Goal: Task Accomplishment & Management: Use online tool/utility

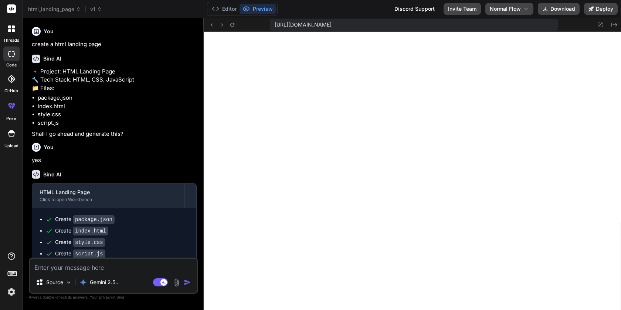
scroll to position [365, 0]
click at [99, 7] on icon at bounding box center [99, 9] width 5 height 5
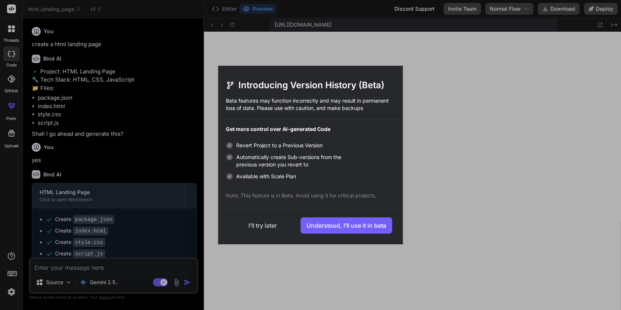
click at [256, 225] on button "I’ll try later" at bounding box center [262, 226] width 67 height 16
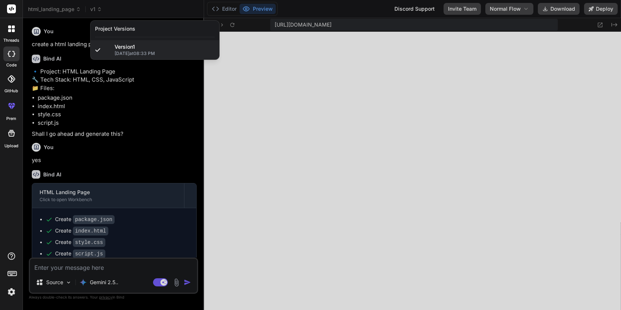
click at [124, 80] on div at bounding box center [310, 155] width 621 height 310
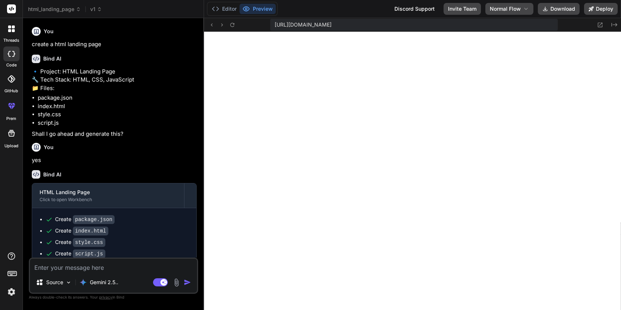
click at [87, 7] on div "html_landing_page v1" at bounding box center [65, 9] width 74 height 7
click at [93, 10] on span "v1" at bounding box center [96, 9] width 12 height 7
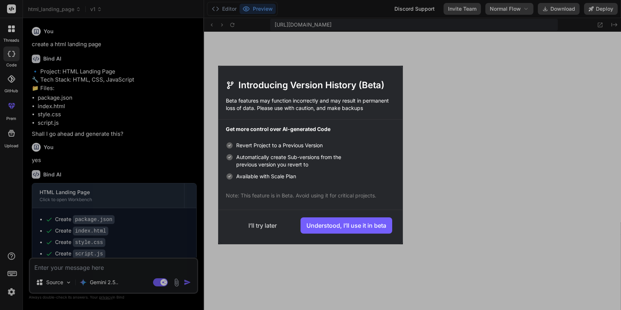
click at [258, 226] on button "I’ll try later" at bounding box center [262, 226] width 67 height 16
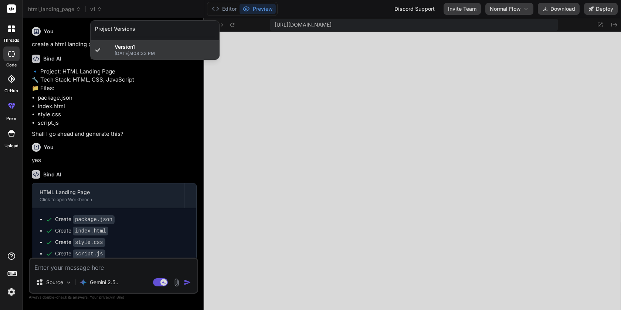
click at [140, 41] on div "Version 1 10/8/2025 at 08:33 PM" at bounding box center [155, 49] width 129 height 19
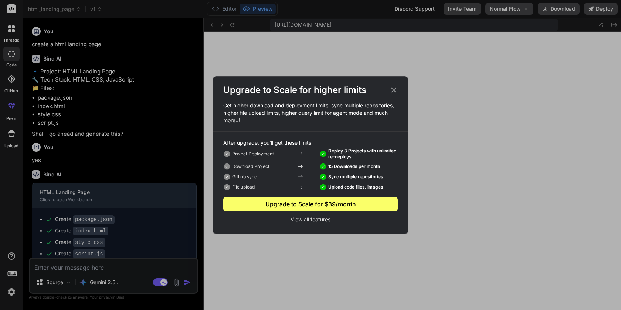
click at [395, 90] on icon at bounding box center [393, 90] width 8 height 8
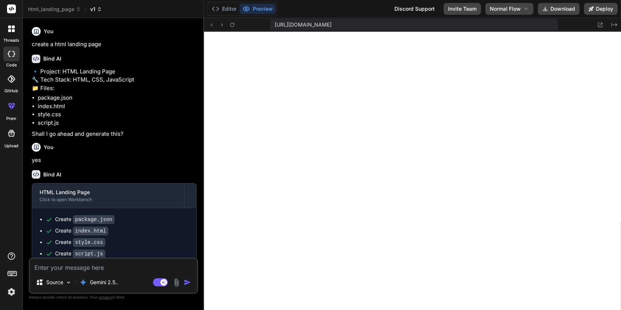
click at [92, 10] on span "v1" at bounding box center [96, 9] width 12 height 7
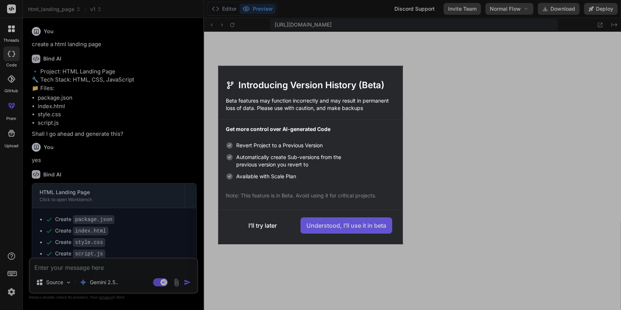
click at [350, 227] on button "Understood, I’ll use it in beta" at bounding box center [346, 226] width 92 height 16
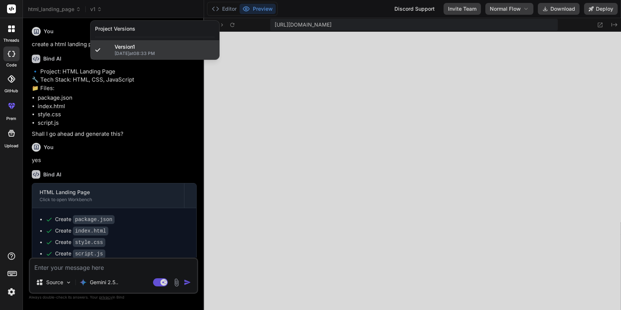
click at [136, 51] on span "10/8/2025 at 08:33 PM" at bounding box center [165, 54] width 100 height 6
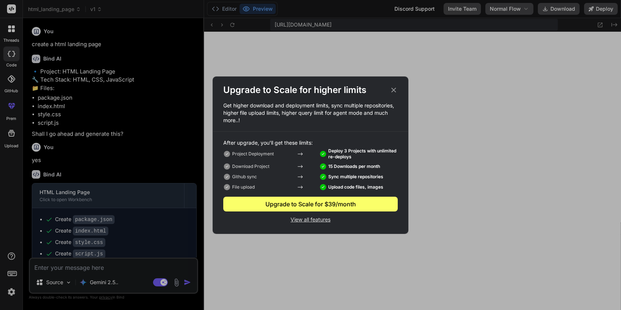
click at [396, 89] on icon at bounding box center [393, 90] width 8 height 8
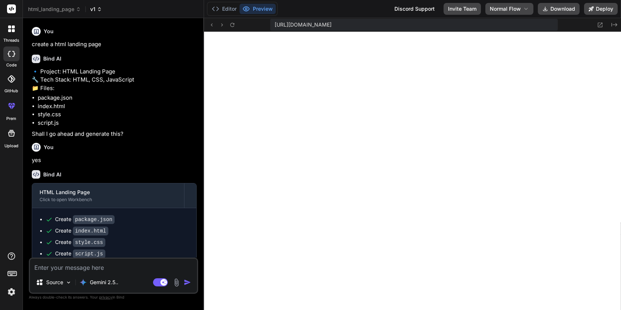
click at [94, 10] on span "v1" at bounding box center [96, 9] width 12 height 7
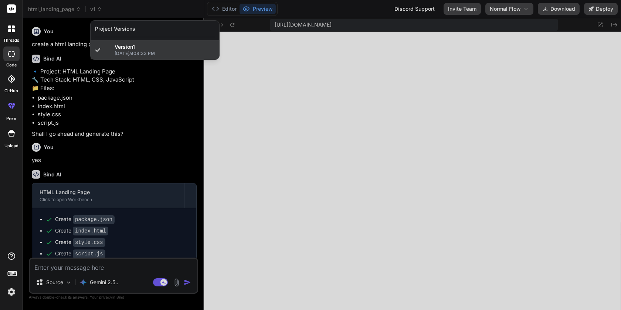
click at [123, 53] on span "10/8/2025 at 08:33 PM" at bounding box center [165, 54] width 100 height 6
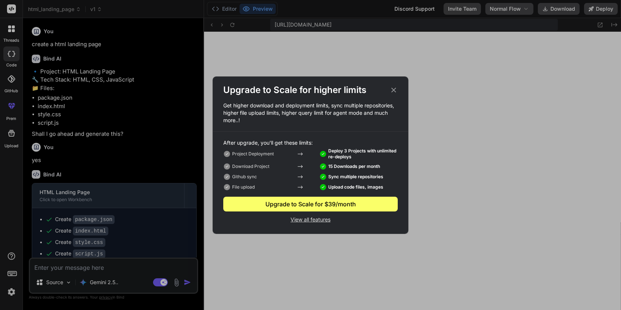
click at [163, 85] on div "Upgrade to Scale for higher limits Get higher download and deployment limits, s…" at bounding box center [310, 155] width 621 height 310
type textarea "x"
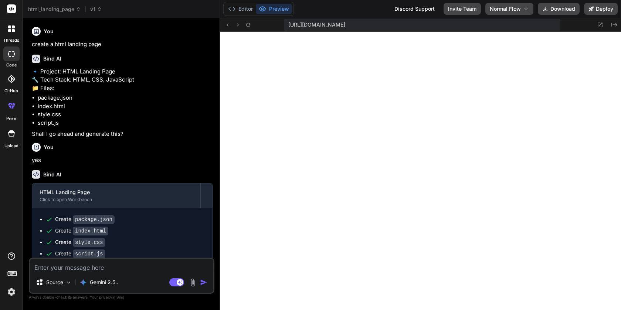
scroll to position [266, 0]
click at [95, 6] on span "v1" at bounding box center [96, 9] width 12 height 7
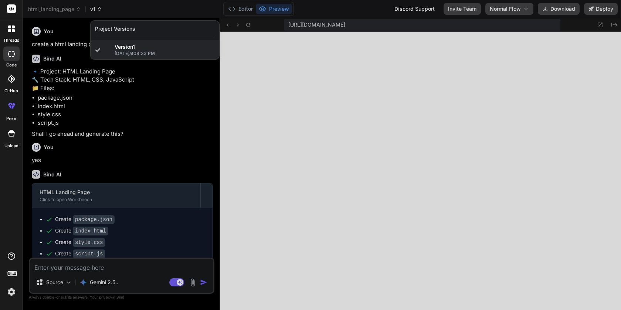
click at [95, 6] on div at bounding box center [310, 155] width 621 height 310
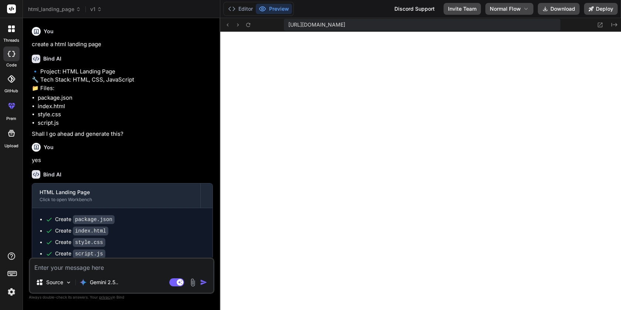
scroll to position [62, 0]
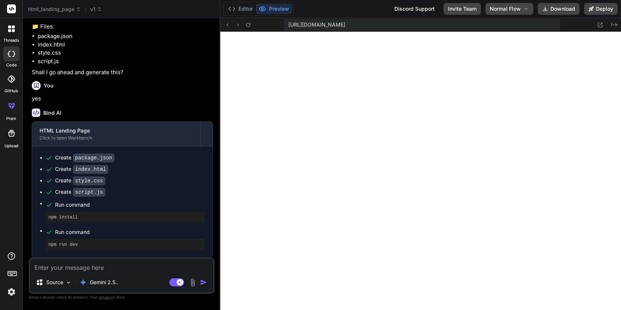
click at [97, 262] on textarea at bounding box center [121, 265] width 183 height 13
click at [182, 266] on textarea at bounding box center [121, 265] width 183 height 13
type textarea "x"
type textarea "a"
type textarea "x"
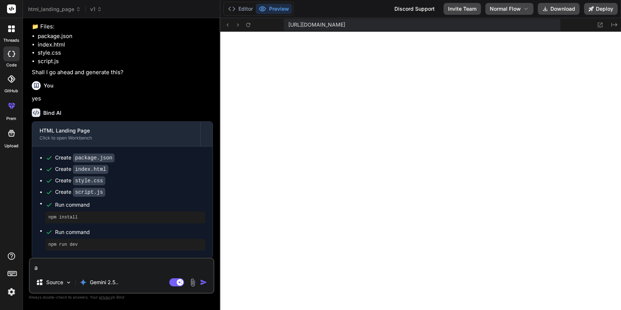
type textarea "ad"
type textarea "x"
type textarea "add"
type textarea "x"
type textarea "add"
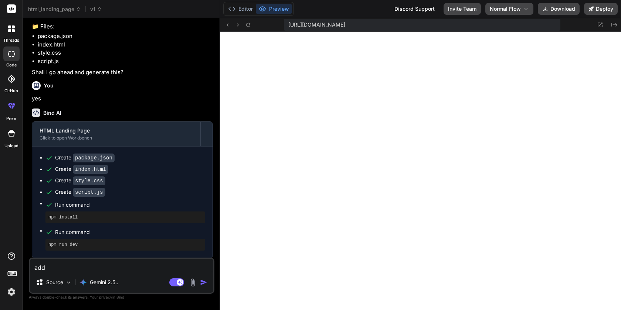
type textarea "x"
type textarea "add a"
type textarea "x"
type textarea "add a"
type textarea "x"
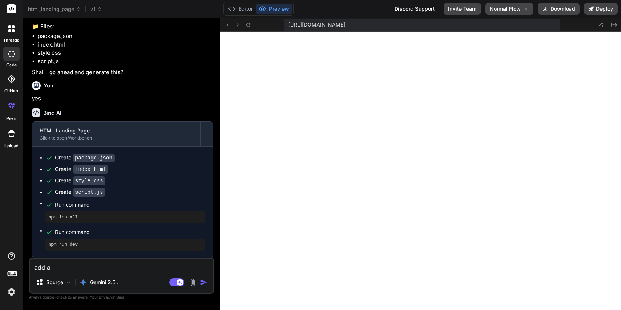
type textarea "add a p"
type textarea "x"
type textarea "add a pr"
type textarea "x"
type textarea "add a pri"
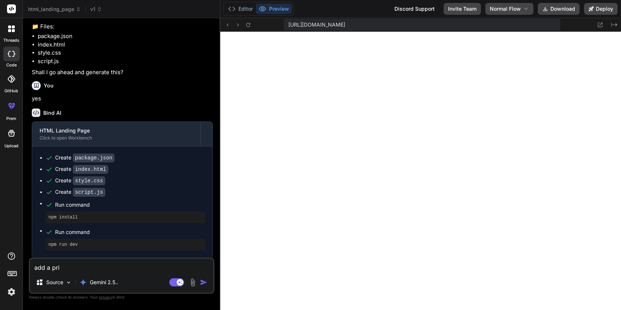
type textarea "x"
type textarea "add a prii"
type textarea "x"
type textarea "add a priin"
type textarea "x"
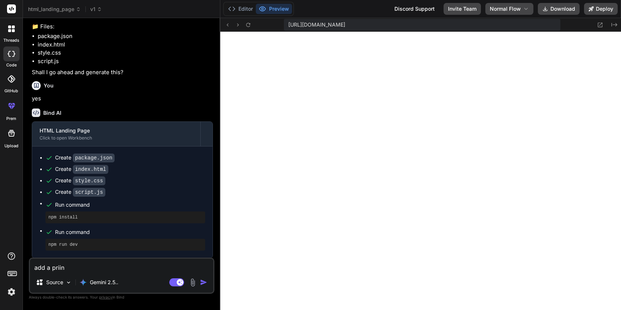
type textarea "add a prii"
type textarea "x"
type textarea "add a pri"
type textarea "x"
type textarea "add a pric"
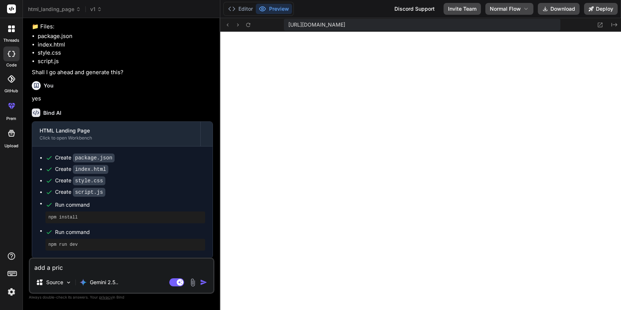
type textarea "x"
type textarea "add a prici"
type textarea "x"
type textarea "add a pricin"
type textarea "x"
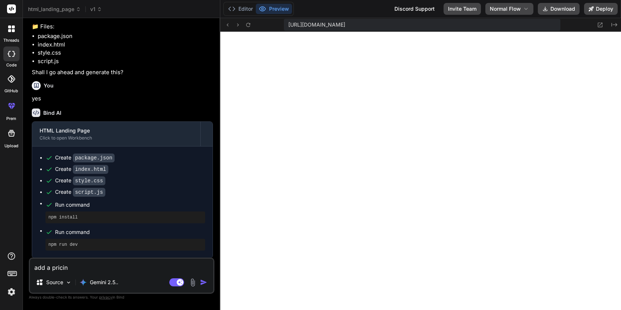
type textarea "add a pricing"
type textarea "x"
type textarea "add a pricing"
type textarea "x"
type textarea "add a pricing t"
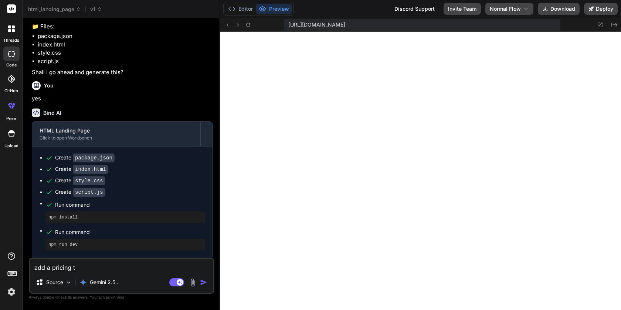
type textarea "x"
type textarea "add a pricing ta"
type textarea "x"
type textarea "add a pricing tab"
type textarea "x"
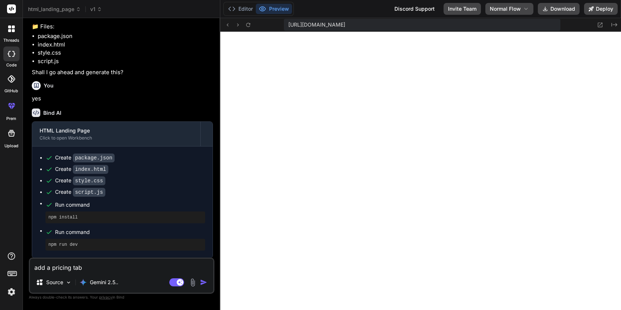
type textarea "add a pricing tabl"
type textarea "x"
type textarea "add a pricing table"
type textarea "x"
type textarea "add a pricing table"
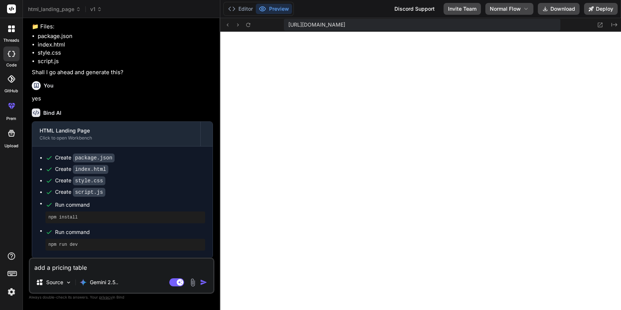
type textarea "x"
type textarea "add a pricing table w"
type textarea "x"
type textarea "add a pricing table wh"
type textarea "x"
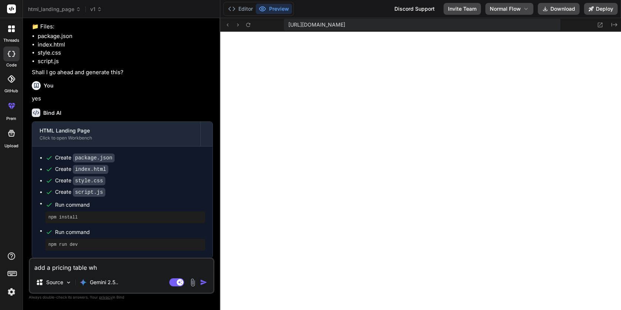
type textarea "add a pricing table whi"
type textarea "x"
type textarea "add a pricing table whic"
type textarea "x"
type textarea "add a pricing table which"
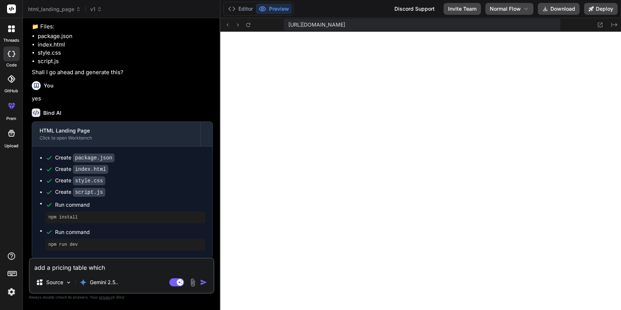
type textarea "x"
type textarea "add a pricing table which"
type textarea "x"
type textarea "add a pricing table which l"
type textarea "x"
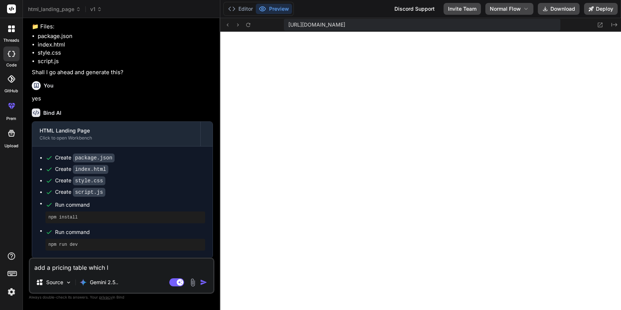
type textarea "add a pricing table which lo"
type textarea "x"
type textarea "add a pricing table which loo"
type textarea "x"
type textarea "add a pricing table which look"
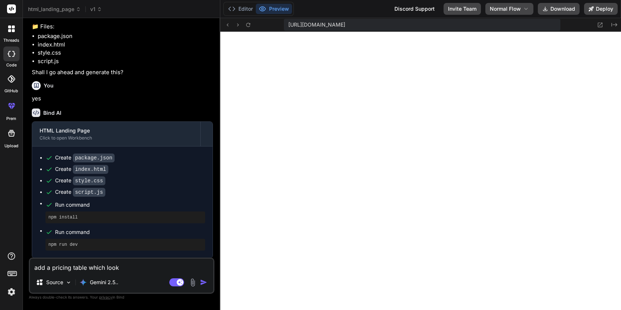
type textarea "x"
type textarea "add a pricing table which looks"
type textarea "x"
type textarea "add a pricing table which looks"
type textarea "x"
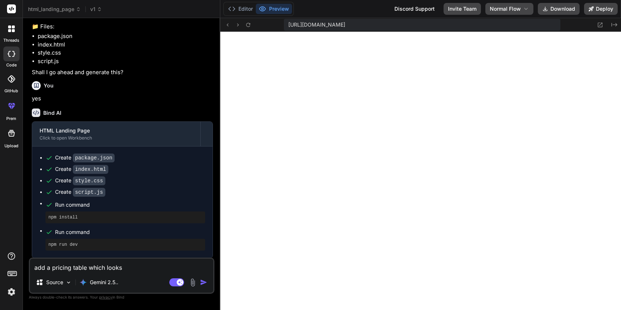
type textarea "add a pricing table which looks l"
type textarea "x"
type textarea "add a pricing table which looks li"
type textarea "x"
type textarea "add a pricing table which looks lik"
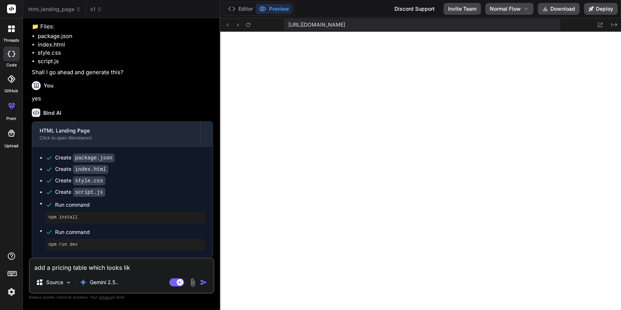
type textarea "x"
type textarea "add a pricing table which looks like"
type textarea "x"
type textarea "add a pricing table which looks like"
type textarea "x"
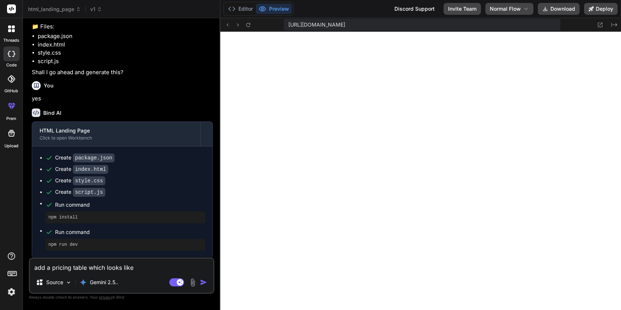
type textarea "add a pricing table which looks like t"
type textarea "x"
type textarea "add a pricing table which looks like th"
type textarea "x"
type textarea "add a pricing table which looks like thi"
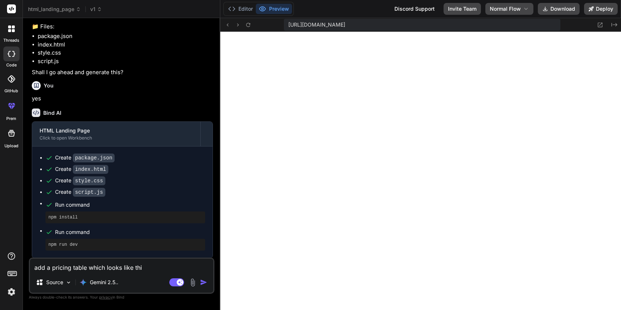
type textarea "x"
type textarea "add a pricing table which looks like this"
click at [193, 283] on img at bounding box center [192, 283] width 8 height 8
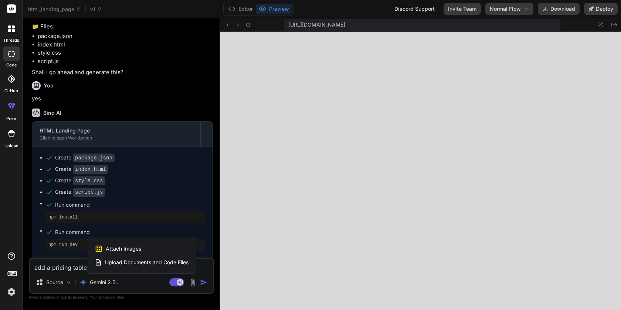
click at [123, 249] on span "Attach Images" at bounding box center [123, 248] width 35 height 7
type textarea "x"
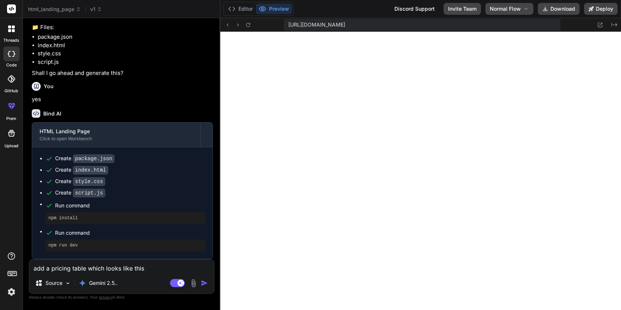
scroll to position [60, 0]
type input "C:\fakepath\Screenshot [DATE] 2.32.18 PM.png"
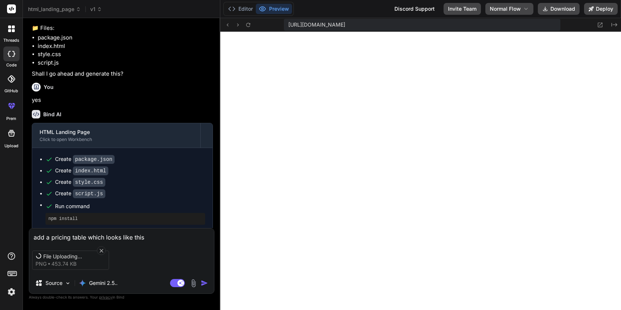
scroll to position [62, 0]
click at [204, 283] on img "button" at bounding box center [204, 283] width 7 height 7
type textarea "x"
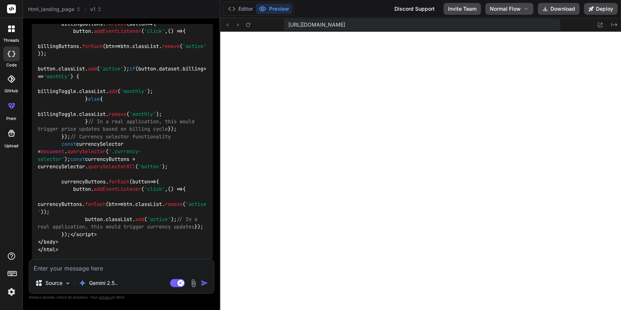
scroll to position [7035, 0]
click at [122, 265] on textarea at bounding box center [121, 266] width 185 height 13
type textarea "x"
type textarea "u"
type textarea "x"
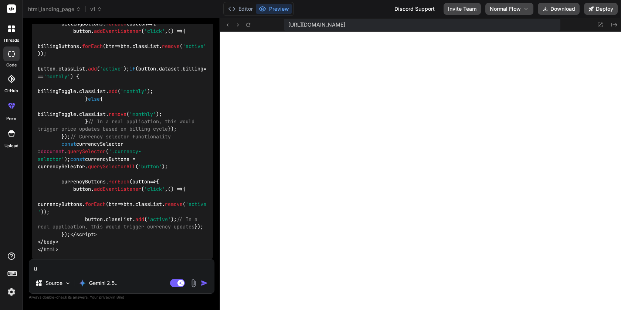
type textarea "up"
type textarea "x"
type textarea "upd"
type textarea "x"
type textarea "upda"
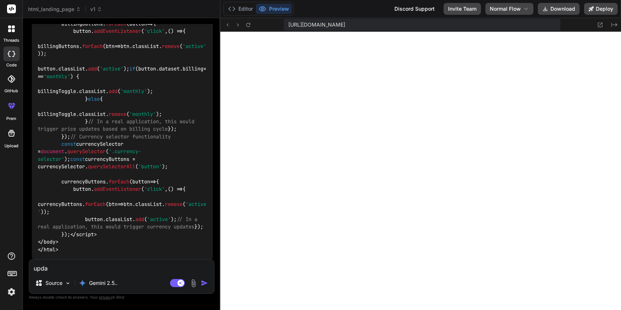
type textarea "x"
type textarea "updat"
type textarea "x"
type textarea "update"
type textarea "x"
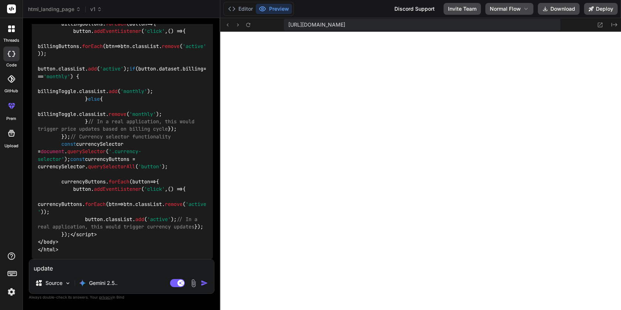
type textarea "update"
type textarea "x"
type textarea "update t"
type textarea "x"
type textarea "update th"
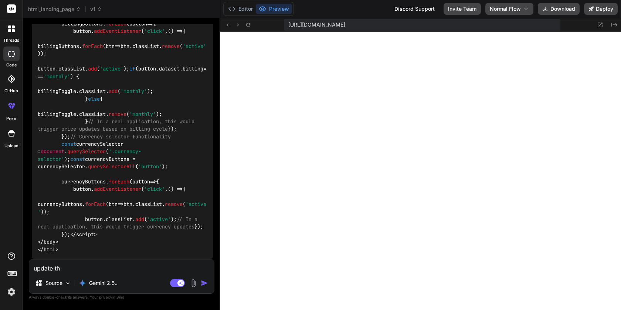
type textarea "x"
type textarea "update the"
type textarea "x"
type textarea "update the"
type textarea "x"
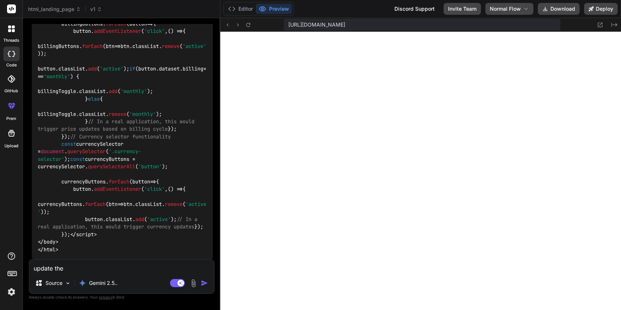
type textarea "update the r"
type textarea "x"
type textarea "update the"
type textarea "x"
type textarea "update the p"
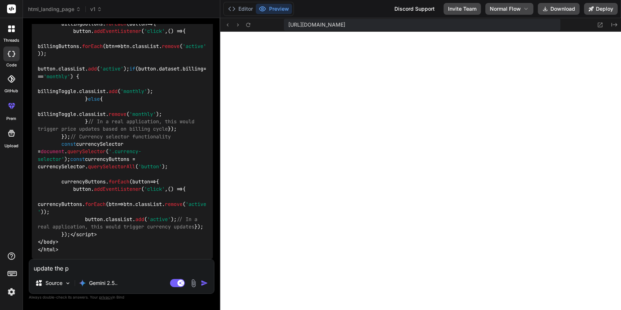
type textarea "x"
type textarea "update the pr"
type textarea "x"
type textarea "update the pro"
type textarea "x"
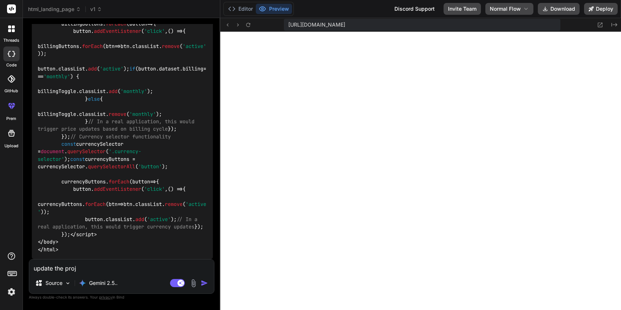
type textarea "update the proje"
type textarea "x"
type textarea "update the projec"
type textarea "x"
type textarea "update the project"
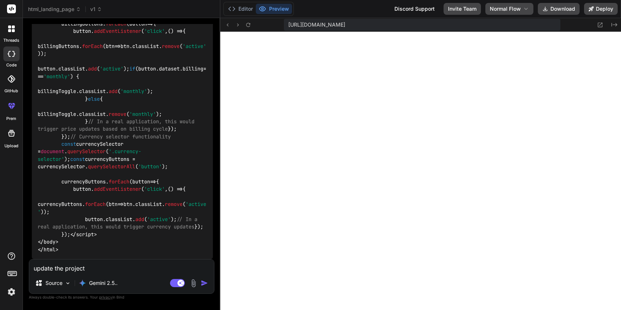
type textarea "x"
type textarea "update the project"
type textarea "x"
type textarea "update the project w"
type textarea "x"
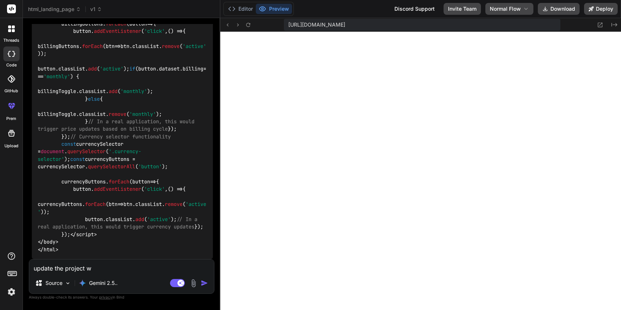
type textarea "update the project wi"
type textarea "x"
type textarea "update the project with"
type textarea "x"
type textarea "update the project with"
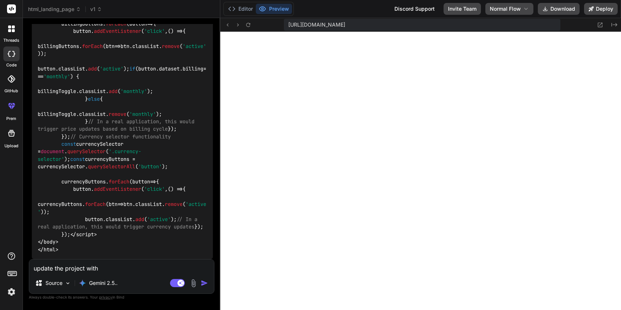
type textarea "x"
type textarea "update the project with t"
type textarea "x"
type textarea "update the project with th"
type textarea "x"
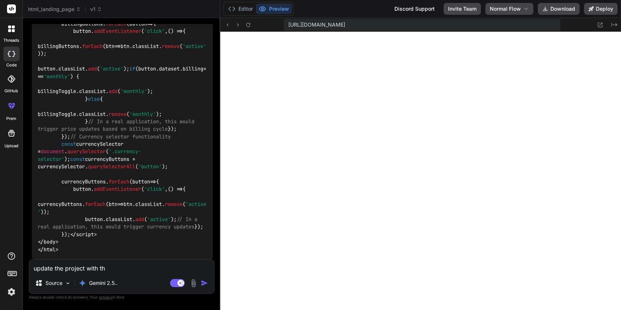
type textarea "update the project with thi"
type textarea "x"
type textarea "update the project with this"
type textarea "x"
type textarea "update the project with this"
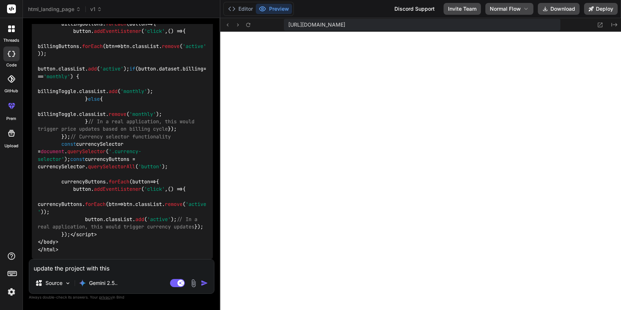
type textarea "x"
type textarea "update the project with this f"
type textarea "x"
type textarea "update the project with this fu"
type textarea "x"
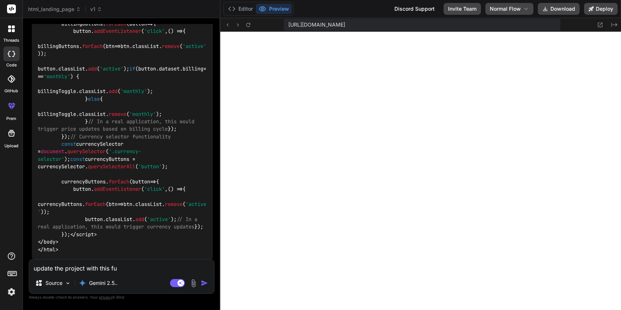
type textarea "update the project with this f"
type textarea "x"
type textarea "update the project with this fi"
type textarea "x"
type textarea "update the project with this fil"
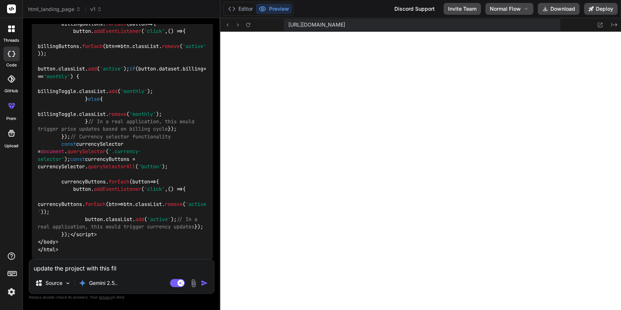
type textarea "x"
type textarea "update the project with this file"
type textarea "x"
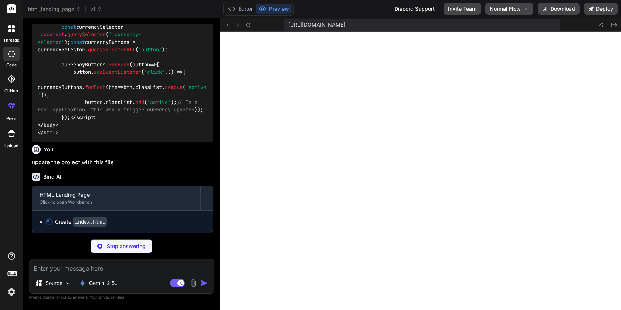
scroll to position [7152, 0]
click at [251, 8] on button "Editor" at bounding box center [240, 9] width 31 height 10
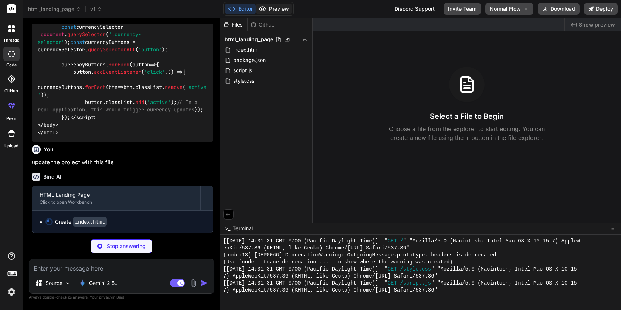
click at [278, 8] on button "Preview" at bounding box center [274, 9] width 36 height 10
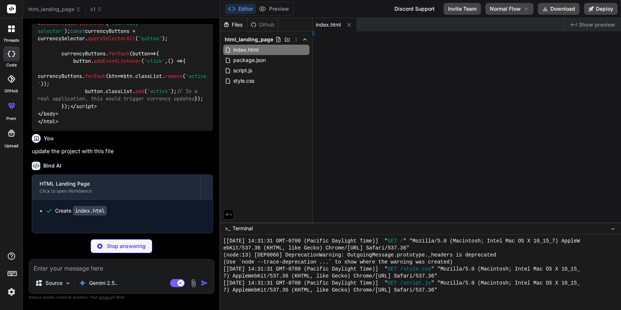
type textarea "x"
type textarea "} }"
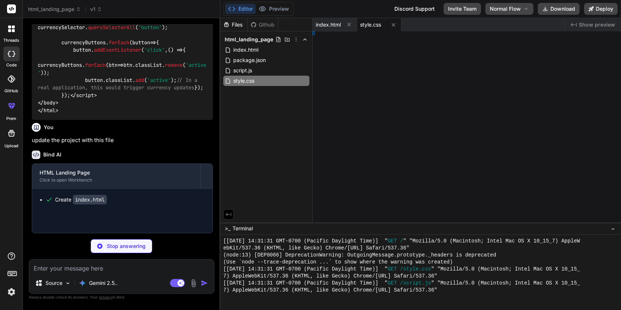
type textarea "x"
type textarea "; });"
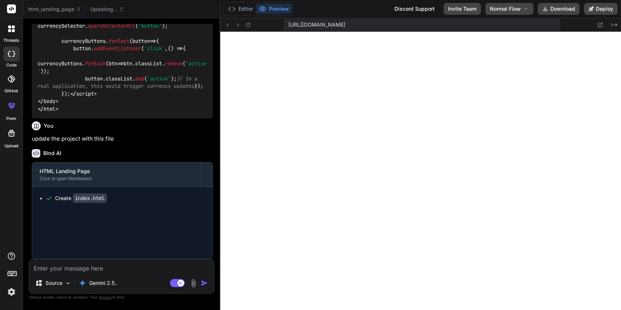
type textarea "x"
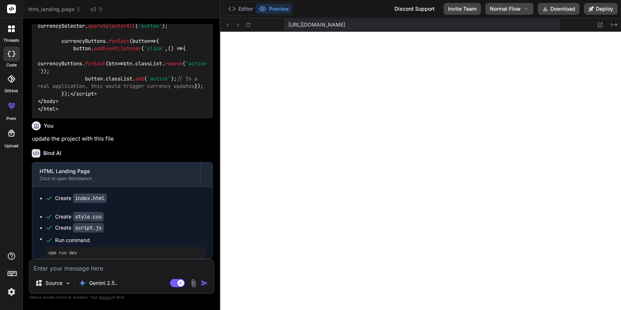
type textarea "});"
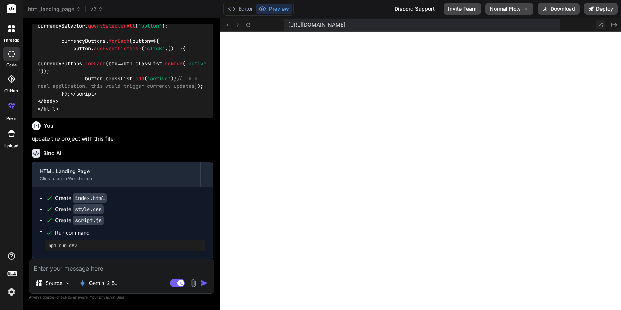
click at [599, 26] on icon at bounding box center [600, 25] width 6 height 6
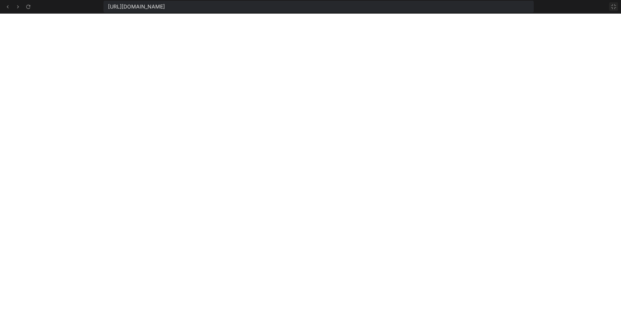
click at [616, 6] on icon at bounding box center [613, 7] width 6 height 6
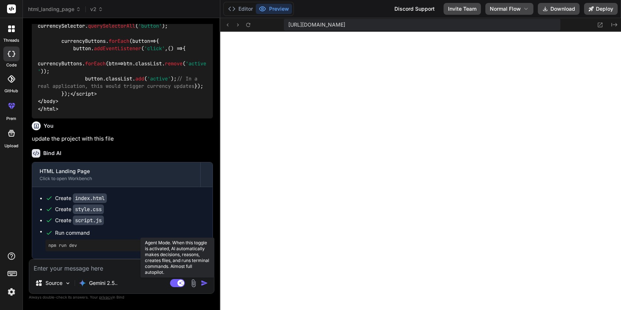
scroll to position [646, 0]
click at [130, 270] on textarea at bounding box center [121, 266] width 185 height 13
type textarea "x"
type textarea "u"
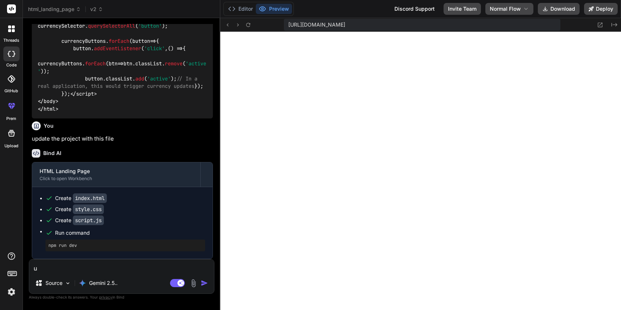
type textarea "x"
type textarea "up"
type textarea "x"
type textarea "upd"
type textarea "x"
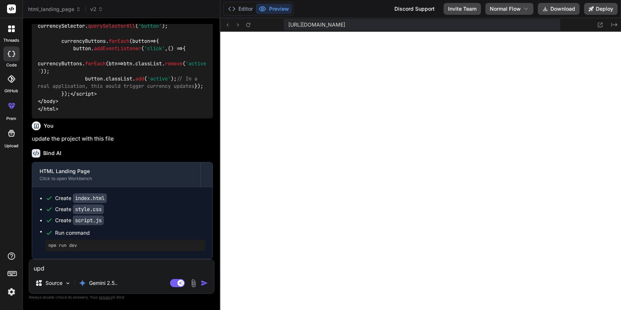
type textarea "upda"
type textarea "x"
type textarea "updat"
type textarea "x"
type textarea "update"
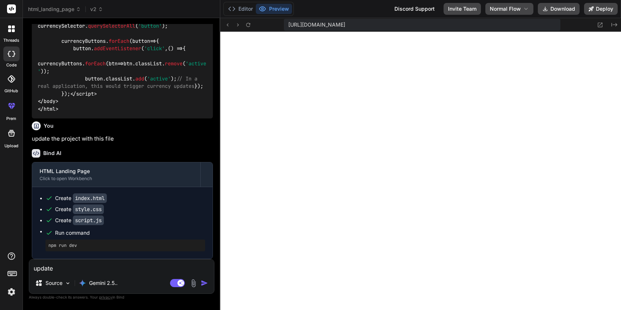
type textarea "x"
type textarea "update"
type textarea "x"
type textarea "update th"
type textarea "x"
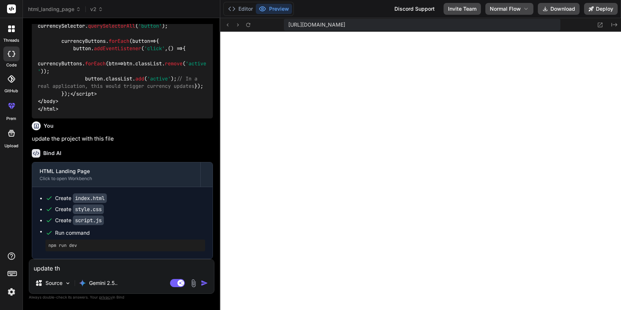
type textarea "update the"
type textarea "x"
type textarea "update the"
type textarea "x"
type textarea "update the p"
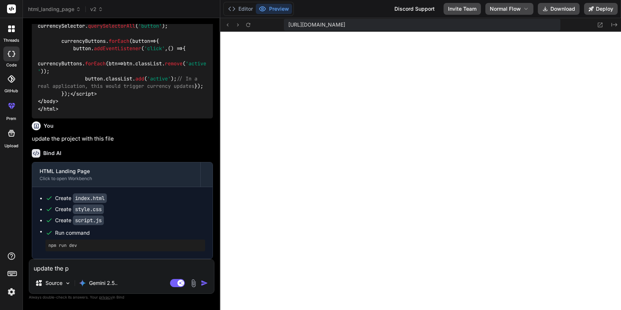
type textarea "x"
type textarea "update the pa"
type textarea "x"
type textarea "update the pag"
type textarea "x"
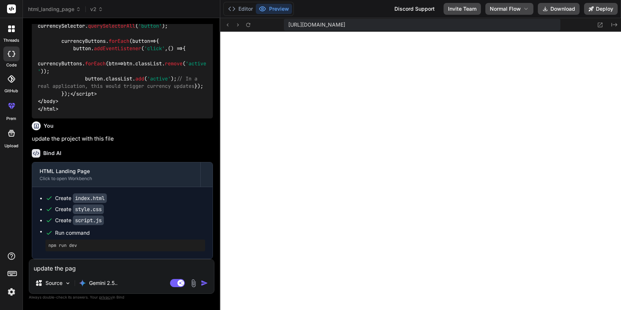
type textarea "update the page"
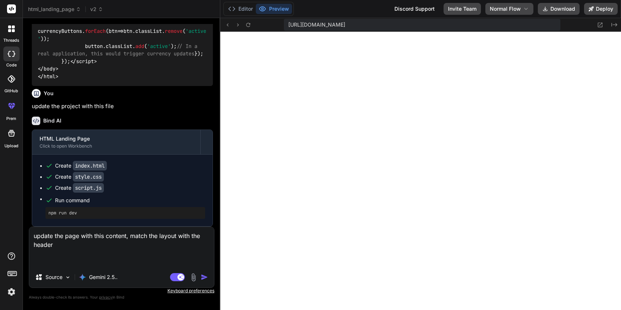
paste textarea "Create a stunning landing page for MailerLite, using the below content: Create …"
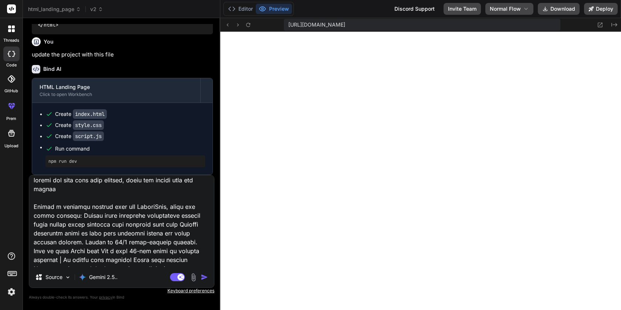
scroll to position [0, 0]
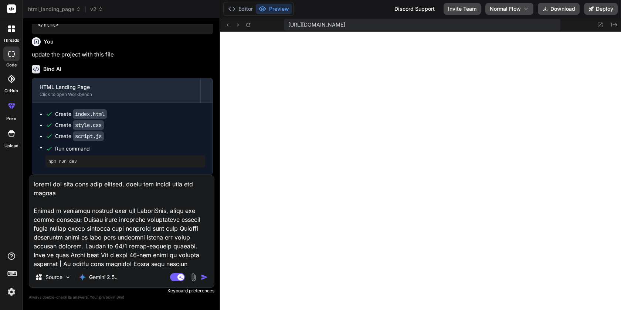
drag, startPoint x: 58, startPoint y: 219, endPoint x: 15, endPoint y: 209, distance: 43.7
click at [15, 209] on div "threads code GitHub prem Upload html_landing_page v2 Created with Pixso. Bind A…" at bounding box center [310, 155] width 621 height 310
click at [127, 185] on textarea at bounding box center [121, 222] width 185 height 92
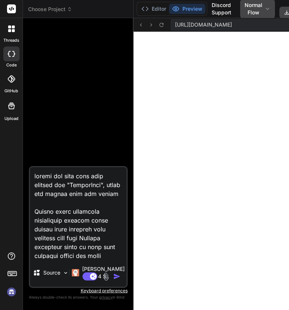
click at [8, 296] on img at bounding box center [11, 292] width 13 height 13
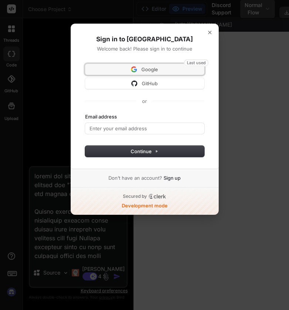
click at [140, 68] on span "Google" at bounding box center [144, 69] width 110 height 7
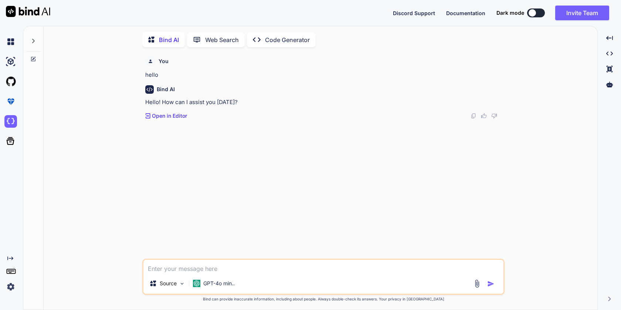
scroll to position [3, 0]
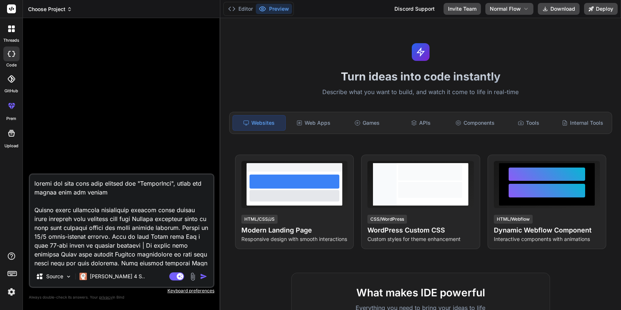
click at [52, 8] on span "Choose Project" at bounding box center [50, 9] width 44 height 7
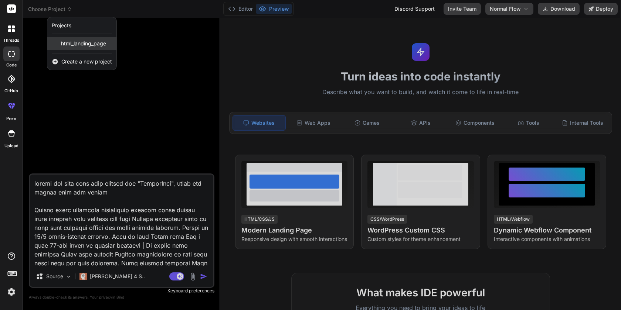
click at [71, 44] on span "html_landing_page" at bounding box center [83, 43] width 45 height 7
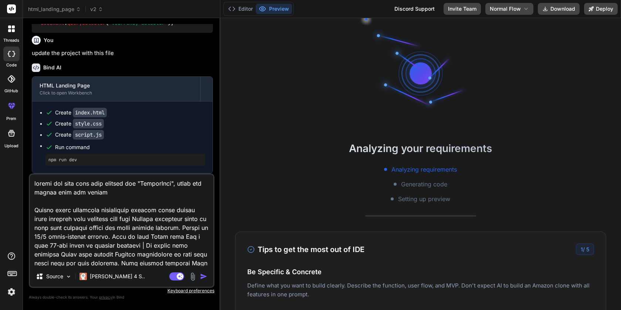
scroll to position [6974, 0]
click at [202, 276] on img "button" at bounding box center [203, 276] width 7 height 7
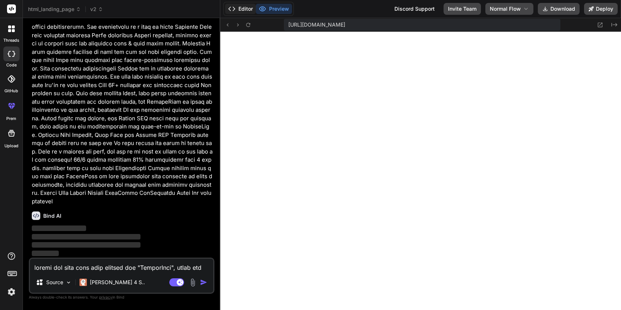
scroll to position [295, 0]
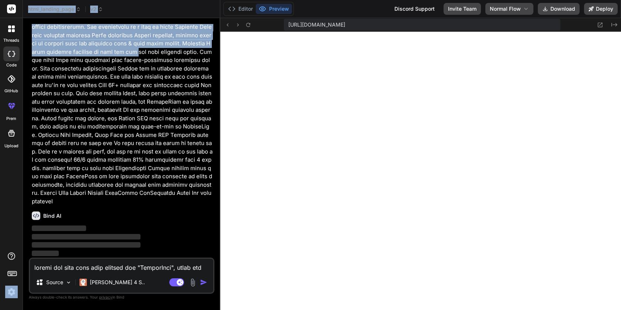
drag, startPoint x: 1, startPoint y: 162, endPoint x: 123, endPoint y: 147, distance: 122.5
click at [123, 147] on div "threads code GitHub prem Upload html_landing_page v2 Created with Pixso. Bind A…" at bounding box center [310, 155] width 621 height 310
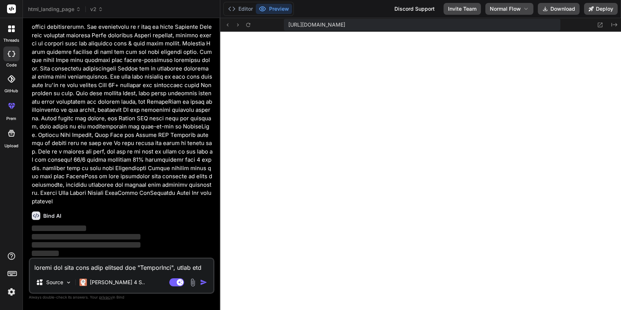
click at [74, 166] on p at bounding box center [122, 77] width 181 height 258
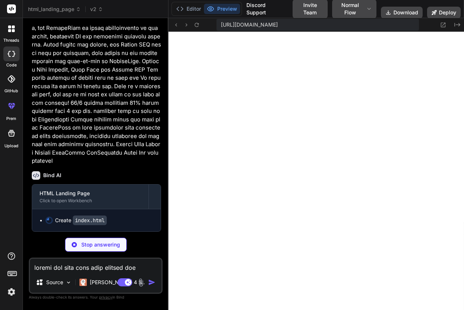
scroll to position [8856, 0]
click at [100, 10] on icon at bounding box center [100, 9] width 5 height 5
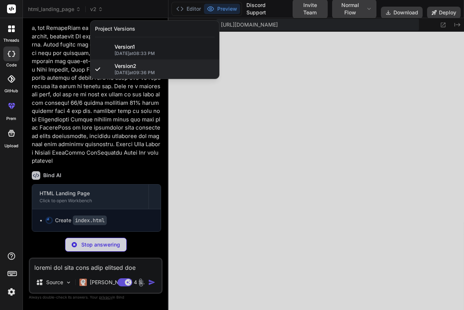
click at [100, 10] on div at bounding box center [232, 155] width 464 height 310
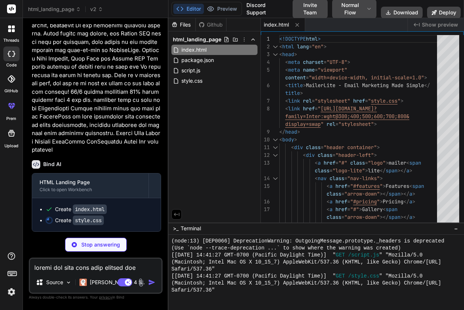
scroll to position [8867, 0]
type textarea "x"
type textarea "font-size: 40px; } .integration-logos { grid-template-columns: 1fr; } }"
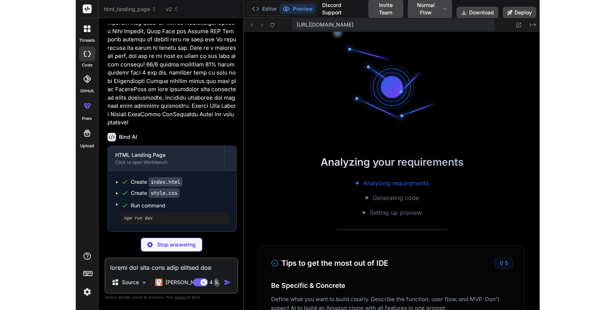
scroll to position [653, 0]
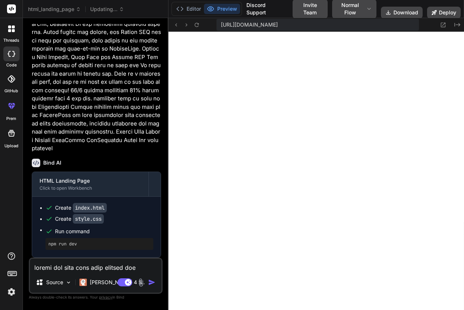
type textarea "x"
type textarea "} .integration-logos { grid-template-columns: 1fr; } }"
type textarea "x"
type textarea "} }"
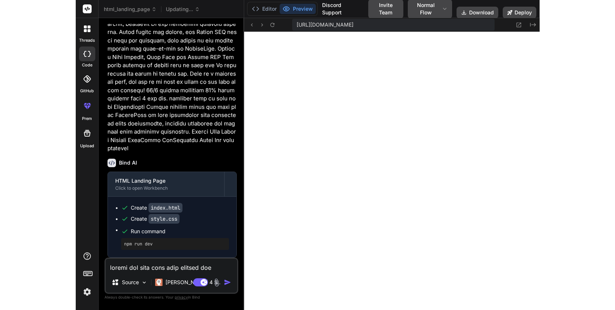
scroll to position [7511, 0]
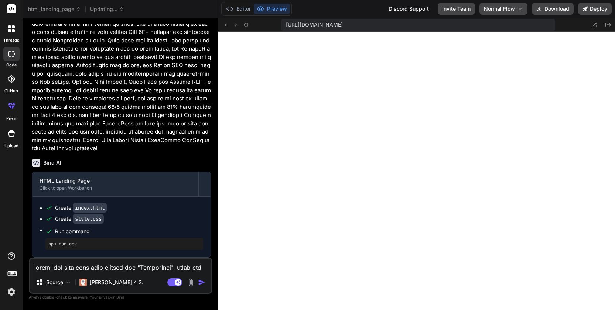
type textarea "x"
type textarea "}"
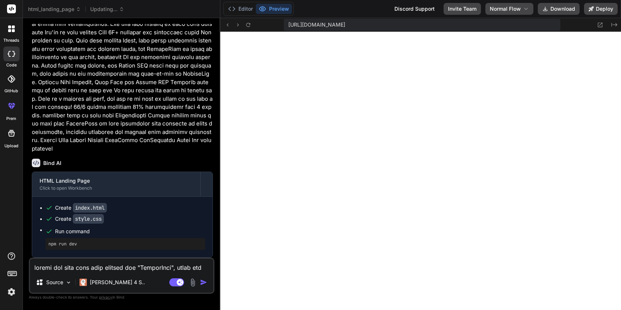
scroll to position [7443, 0]
click at [288, 24] on icon at bounding box center [600, 25] width 5 height 5
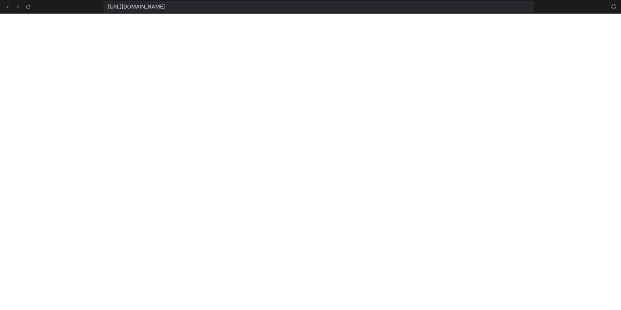
scroll to position [632, 0]
click at [288, 6] on icon at bounding box center [613, 7] width 6 height 6
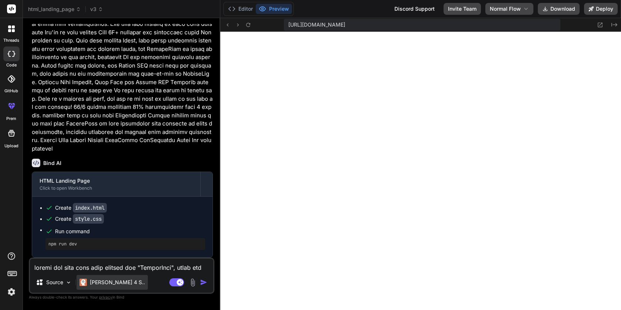
click at [100, 285] on p "[PERSON_NAME] 4 S.." at bounding box center [117, 282] width 55 height 7
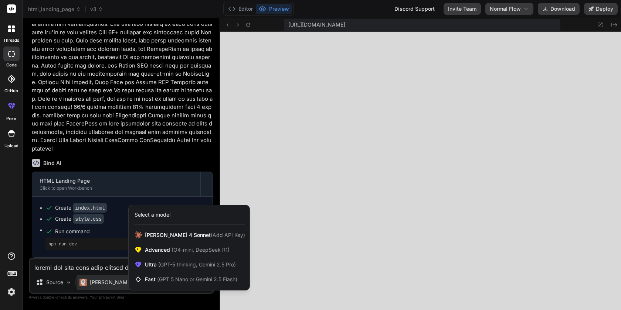
click at [87, 255] on div at bounding box center [310, 155] width 621 height 310
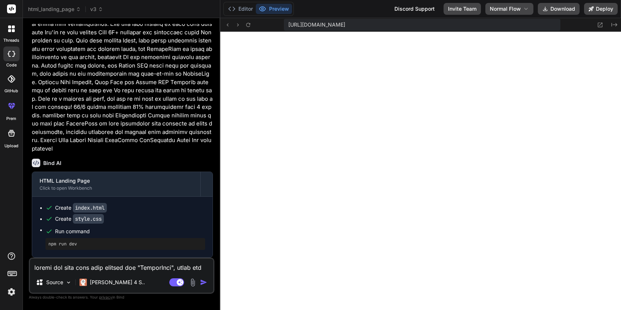
click at [87, 261] on textarea at bounding box center [121, 265] width 183 height 13
click at [174, 282] on rect at bounding box center [176, 283] width 15 height 8
click at [194, 284] on img at bounding box center [192, 283] width 8 height 8
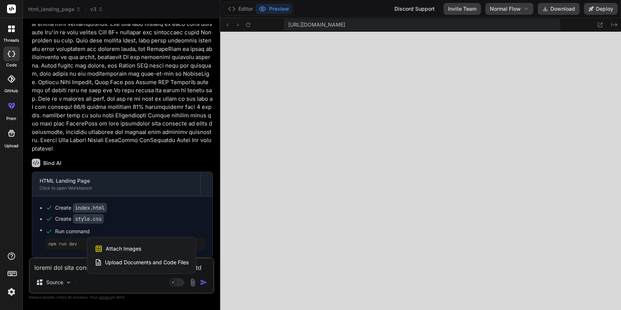
click at [123, 245] on div "Attach Images Image attachments are only supported in Claude and Gemini models." at bounding box center [142, 249] width 94 height 14
type textarea "x"
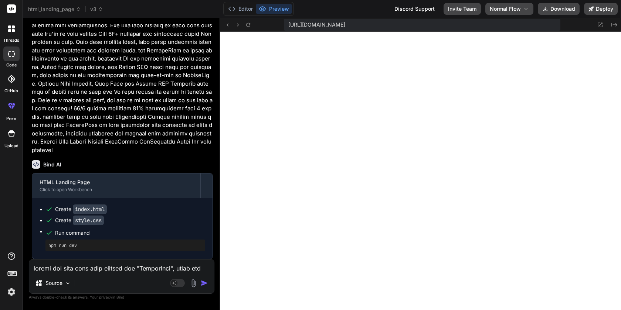
scroll to position [7441, 0]
type input "C:\fakepath\Screenshot 2025-10-08 at 2.45.34 PM.png"
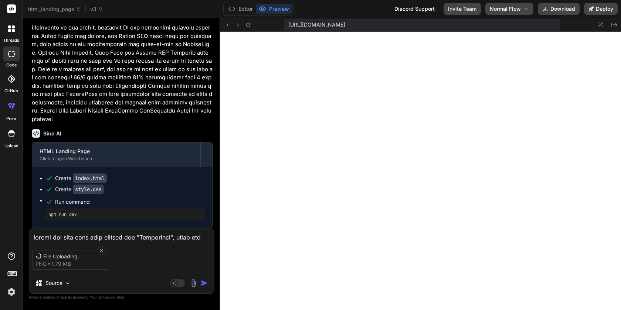
type textarea "x"
click at [129, 246] on div "File Uploading... png 1.79 MB" at bounding box center [121, 260] width 185 height 31
click at [126, 241] on div "File Uploading... png 1.79 MB Source Agent Mode. When this toggle is activated,…" at bounding box center [122, 261] width 186 height 66
click at [99, 237] on textarea at bounding box center [121, 235] width 185 height 13
type textarea "x"
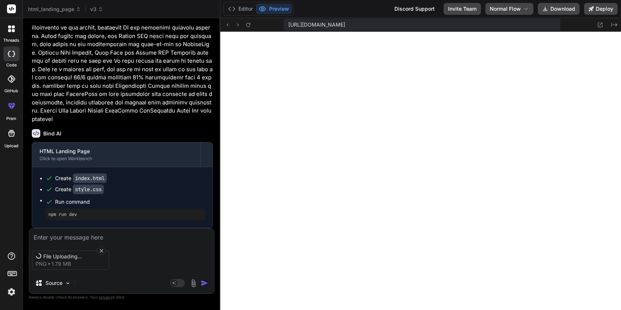
type textarea "A"
type textarea "x"
type textarea "Ad"
type textarea "x"
type textarea "Add"
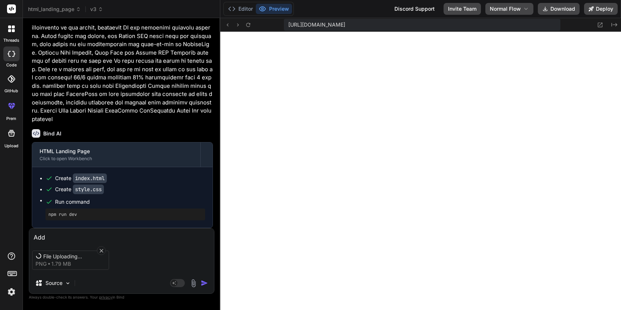
type textarea "x"
type textarea "Add"
type textarea "x"
type textarea "Add t"
type textarea "x"
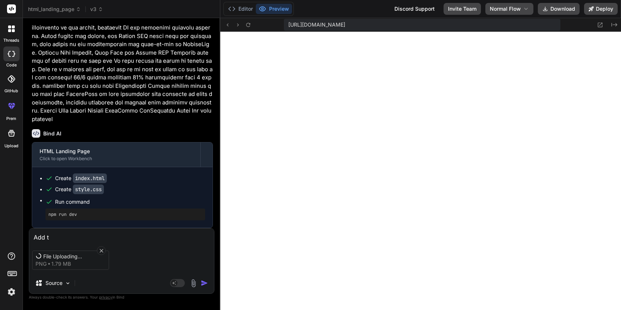
type textarea "Add te"
type textarea "x"
type textarea "Add tem"
type textarea "x"
type textarea "Add temp"
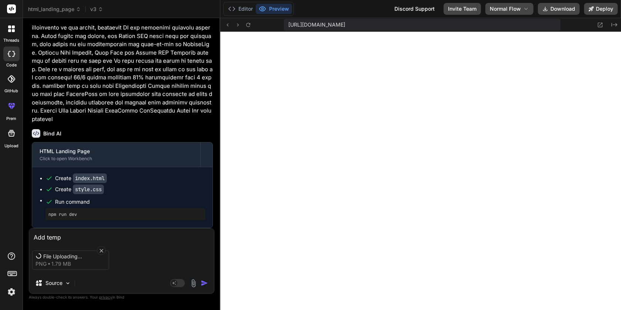
type textarea "x"
type textarea "Add templ"
type textarea "x"
type textarea "Add templa"
type textarea "x"
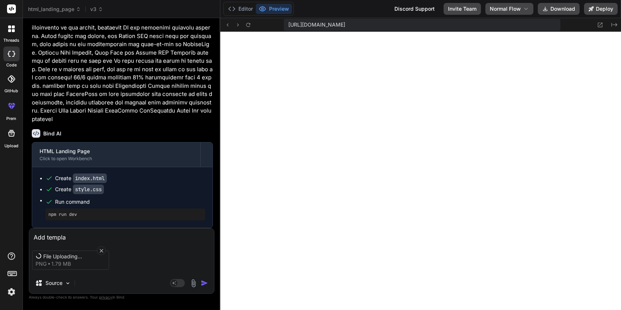
type textarea "Add templat"
type textarea "x"
type textarea "Add template"
type textarea "x"
type textarea "Add templates"
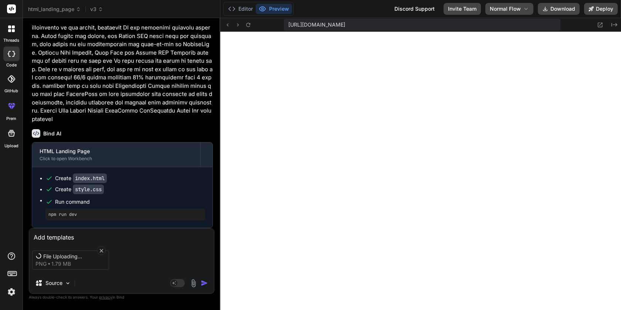
type textarea "x"
type textarea "Add templates"
type textarea "x"
type textarea "Add templates s"
type textarea "x"
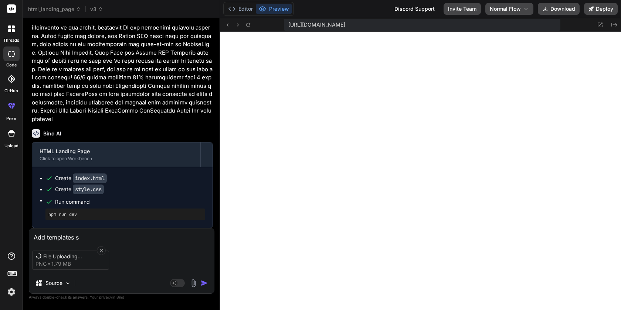
type textarea "Add templates se"
type textarea "x"
type textarea "Add templates sec"
type textarea "x"
type textarea "Add templates sect"
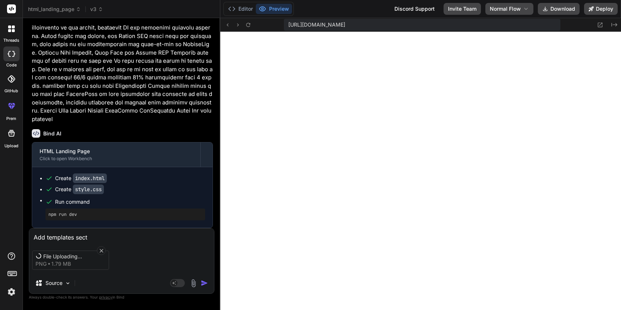
type textarea "x"
type textarea "Add templates secti"
type textarea "x"
type textarea "Add templates sectio"
type textarea "x"
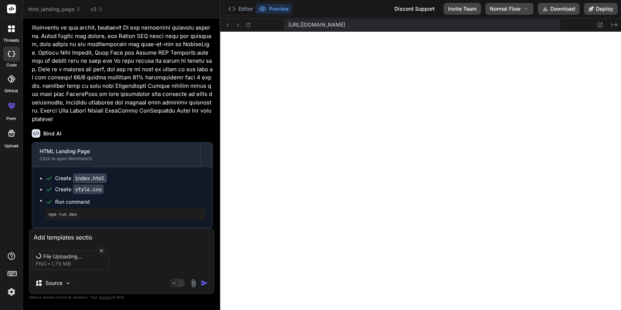
type textarea "Add templates section"
type textarea "x"
type textarea "Add templates section."
type textarea "x"
type textarea "Add templates section."
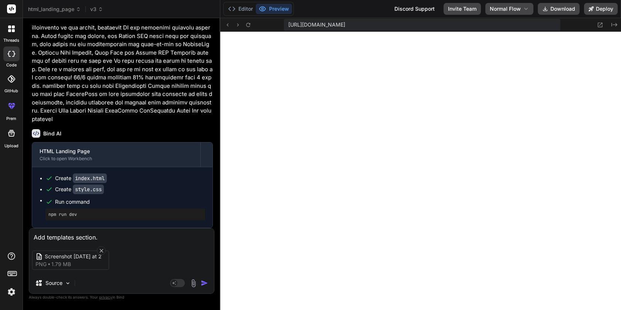
click at [202, 283] on img "button" at bounding box center [204, 283] width 7 height 7
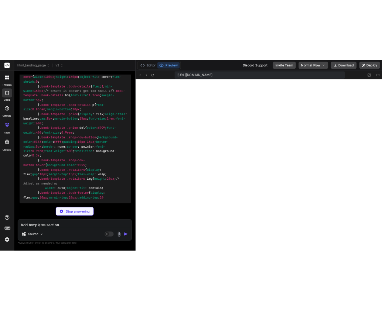
scroll to position [9634, 0]
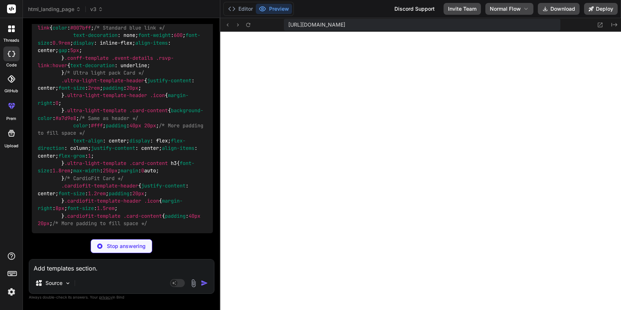
type textarea "x"
type textarea "font-size: 40px; } .integration-logos { grid-template-columns: 1fr; } }"
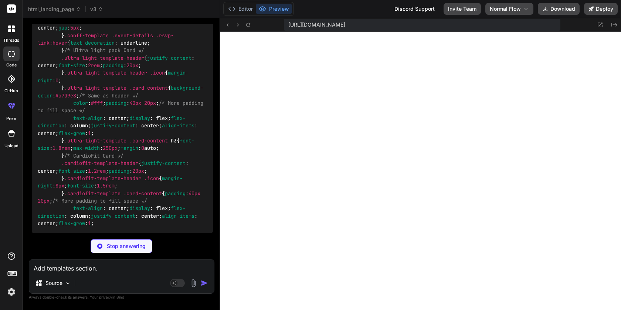
type textarea "x"
type textarea "} .integration-logos { grid-template-columns: 1fr; } }"
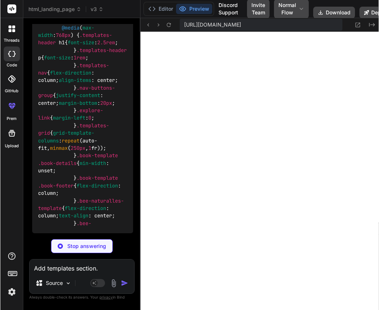
scroll to position [13935, 0]
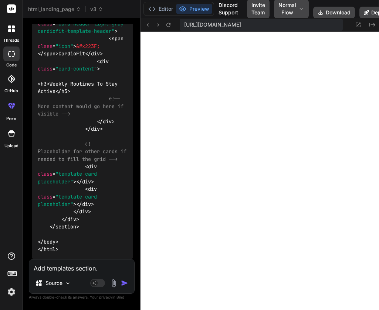
type textarea "x"
